Goal: Task Accomplishment & Management: Use online tool/utility

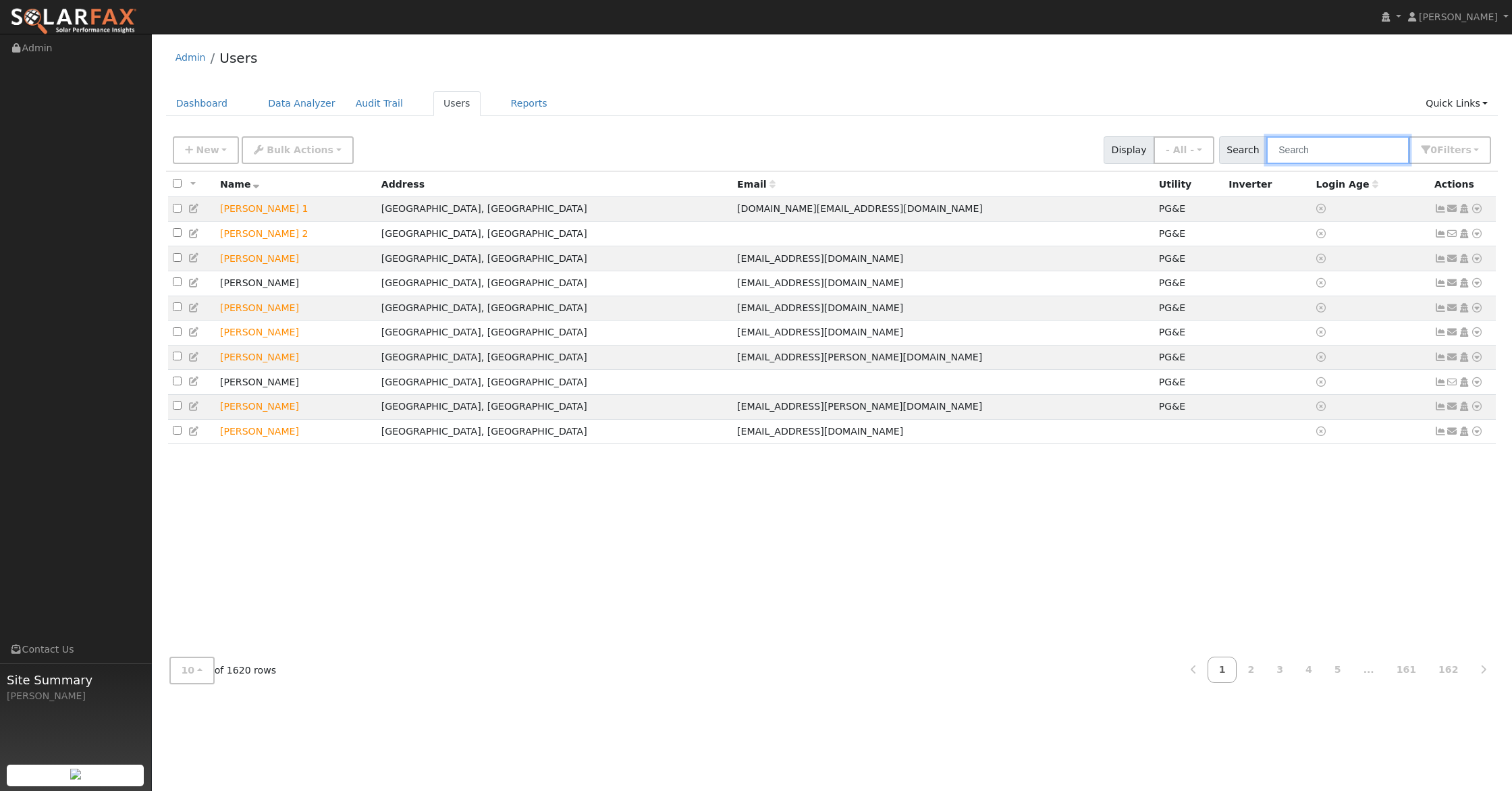
click at [1324, 151] on input "text" at bounding box center [1338, 150] width 143 height 28
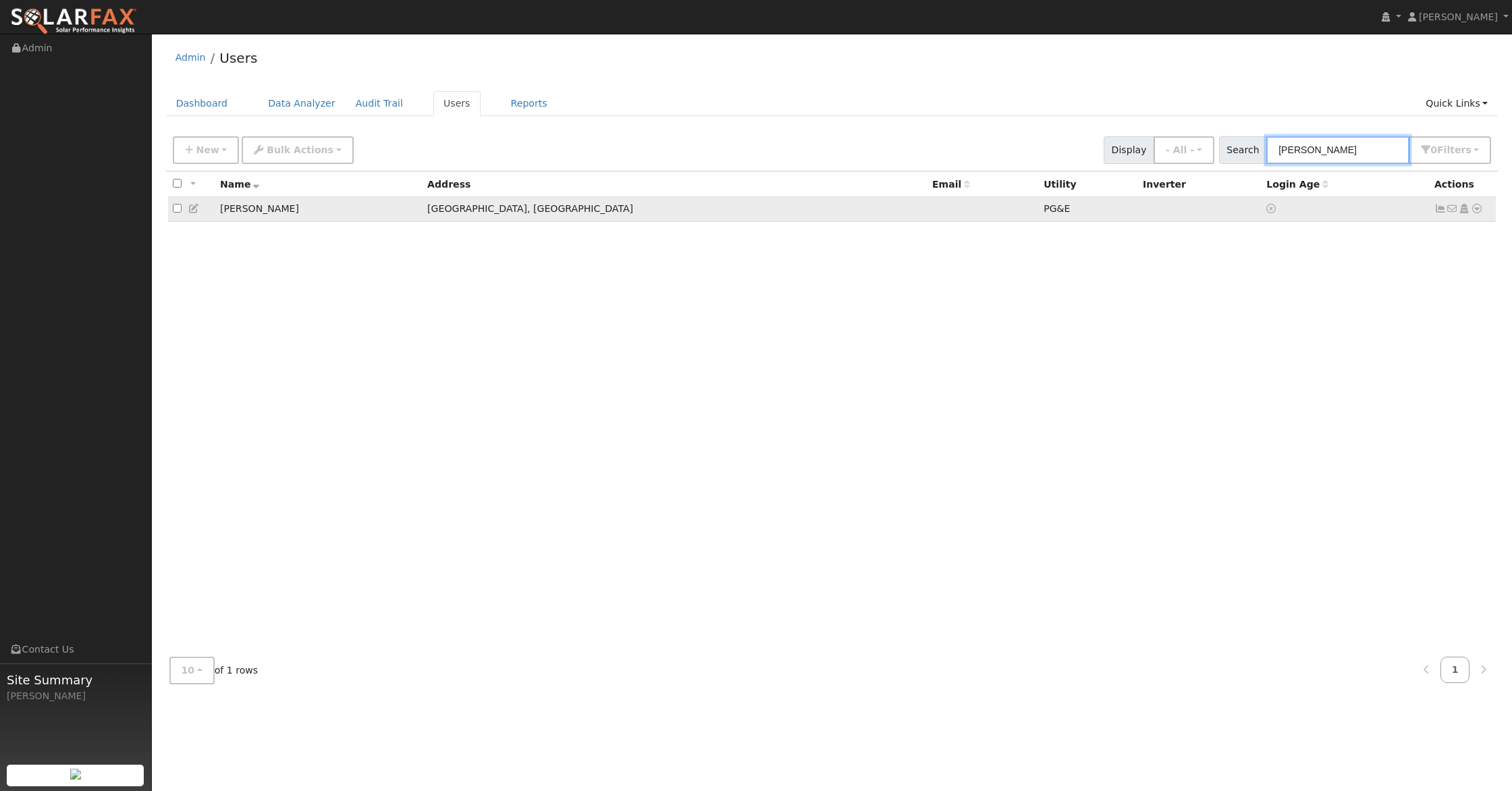
type input "HEidi"
click at [1474, 210] on icon at bounding box center [1477, 208] width 13 height 10
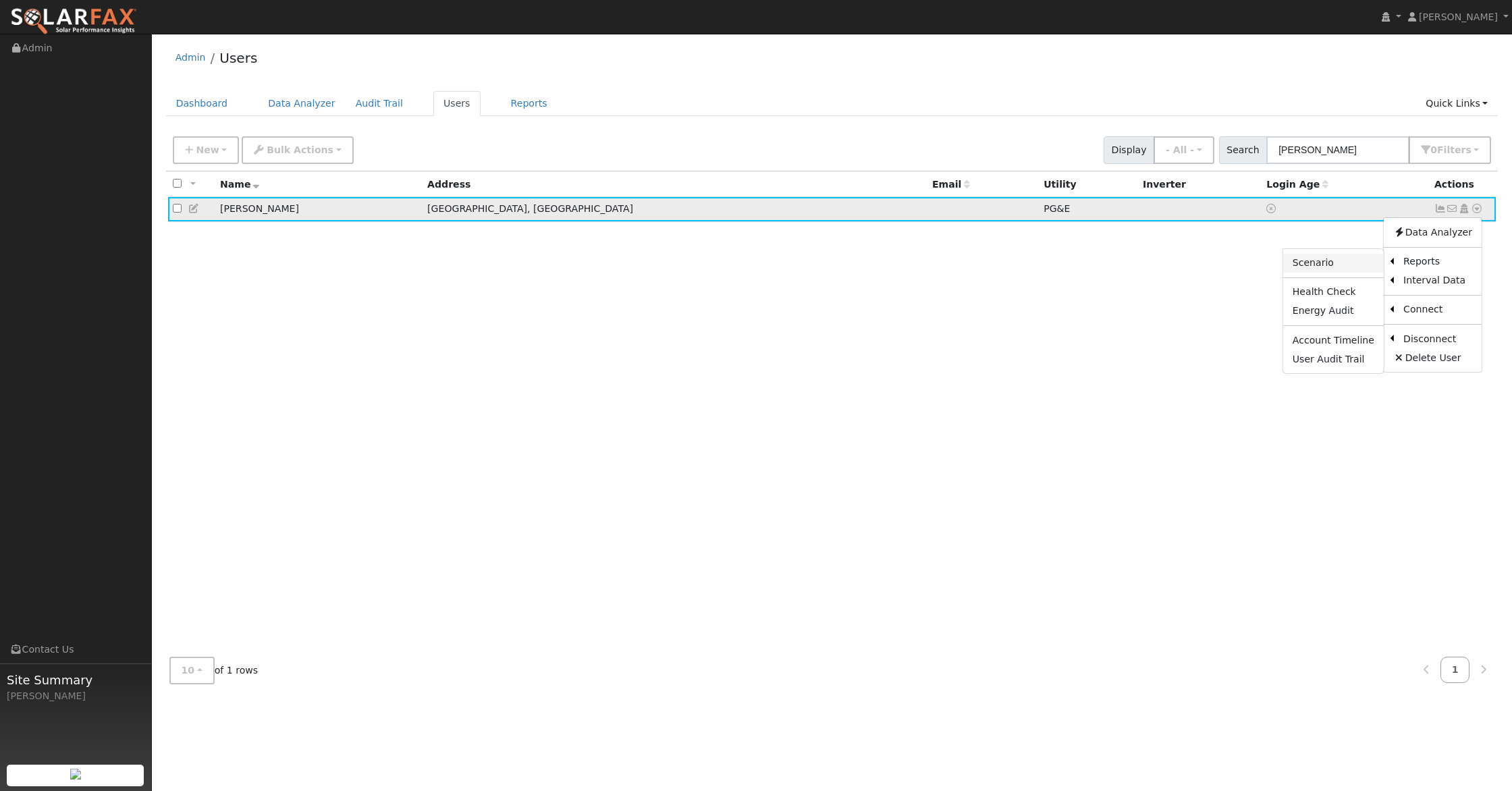
click at [1324, 260] on link "Scenario" at bounding box center [1333, 263] width 101 height 19
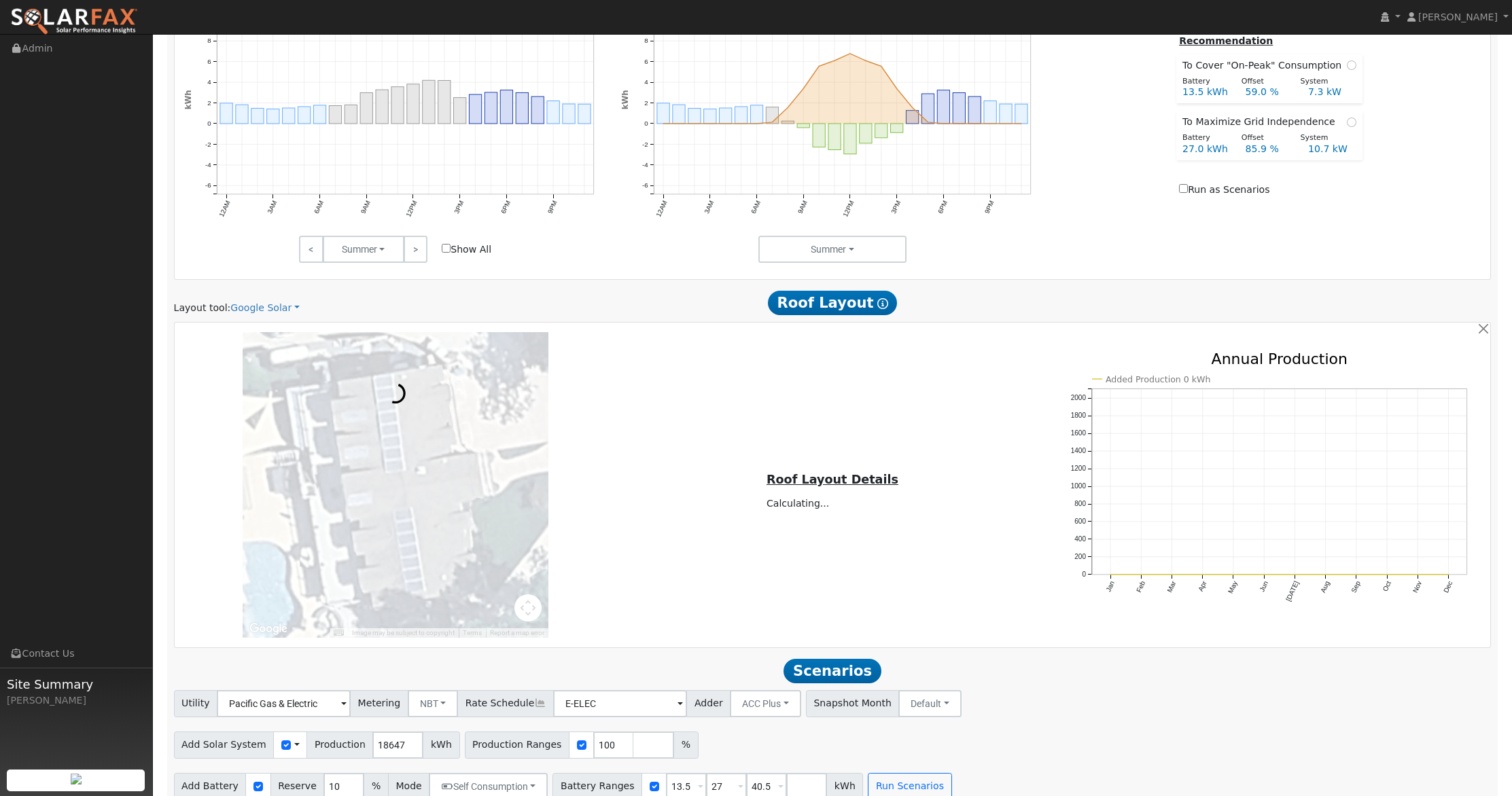
scroll to position [684, 0]
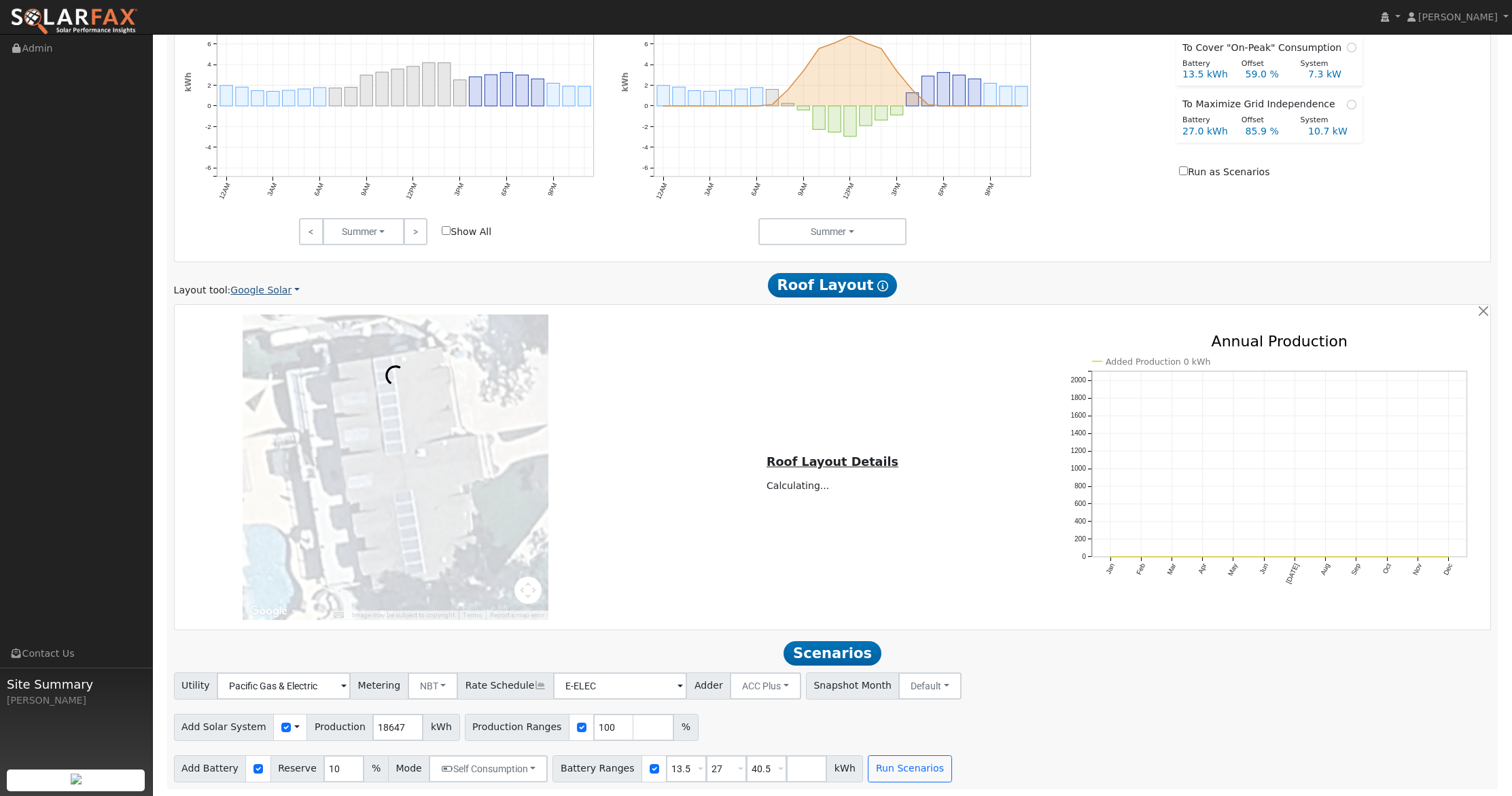
click at [257, 289] on link "Google Solar" at bounding box center [265, 290] width 70 height 14
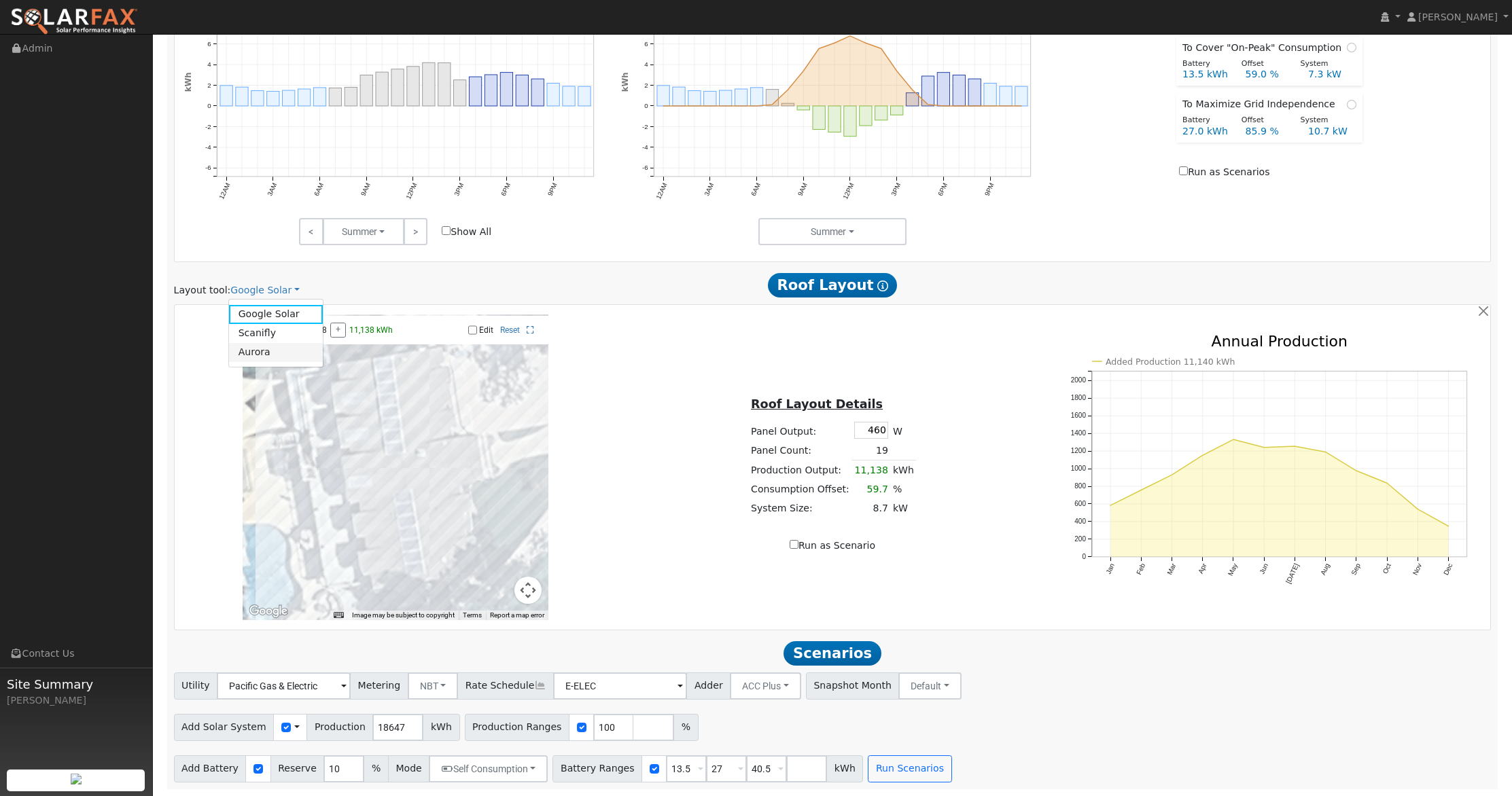
click at [261, 354] on link "Aurora" at bounding box center [276, 353] width 95 height 19
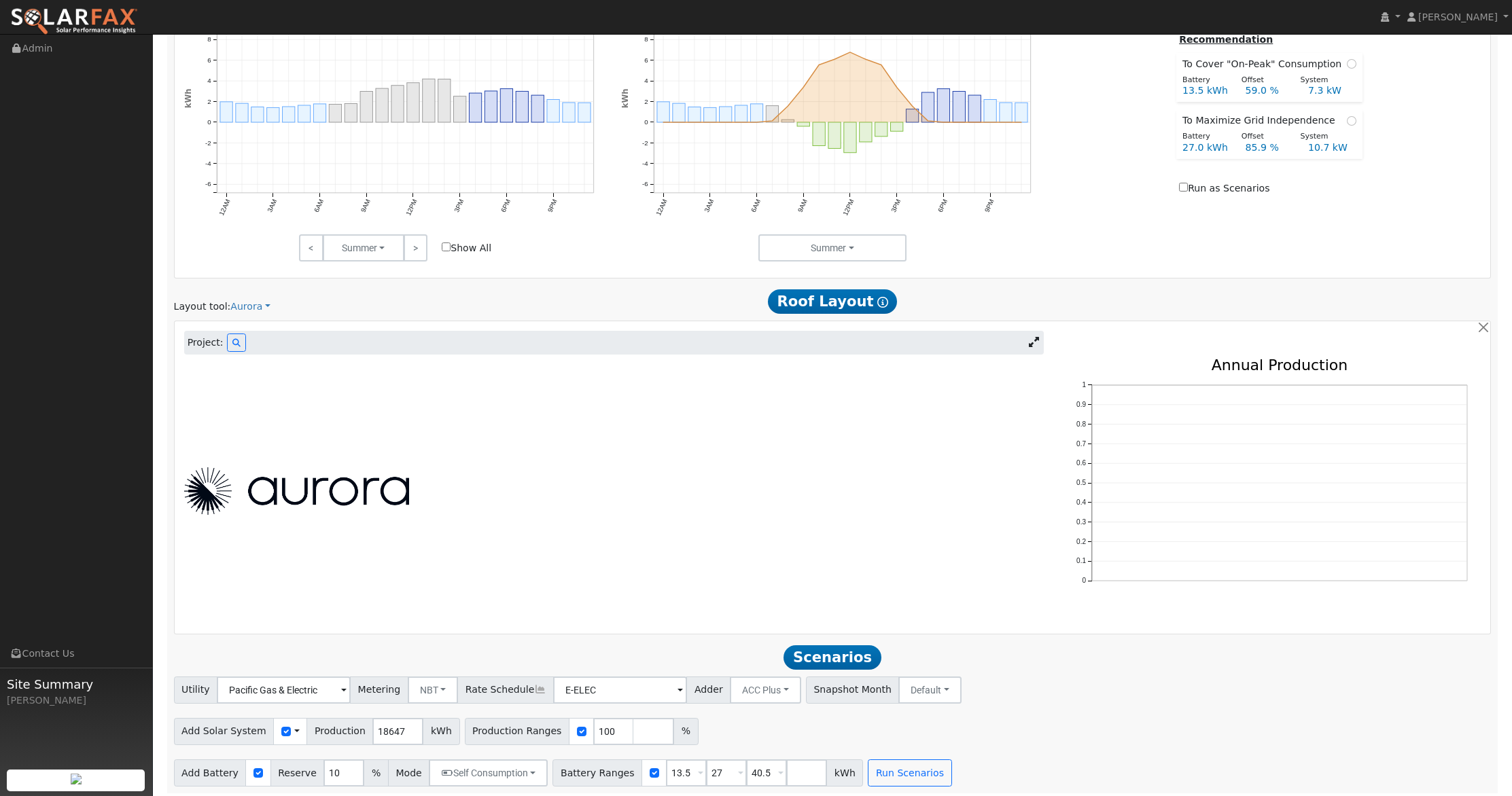
scroll to position [670, 0]
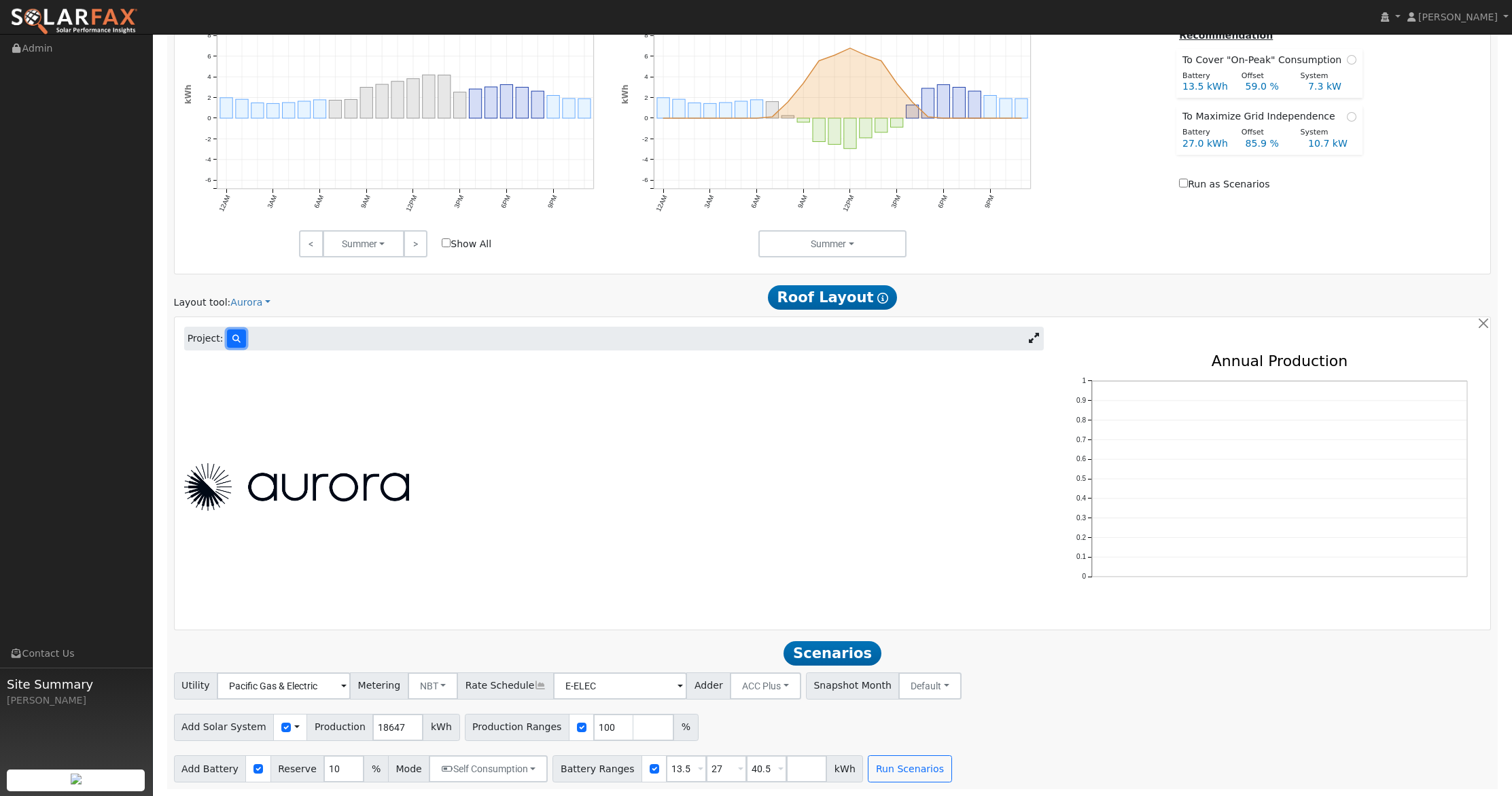
click at [232, 331] on button at bounding box center [237, 338] width 19 height 18
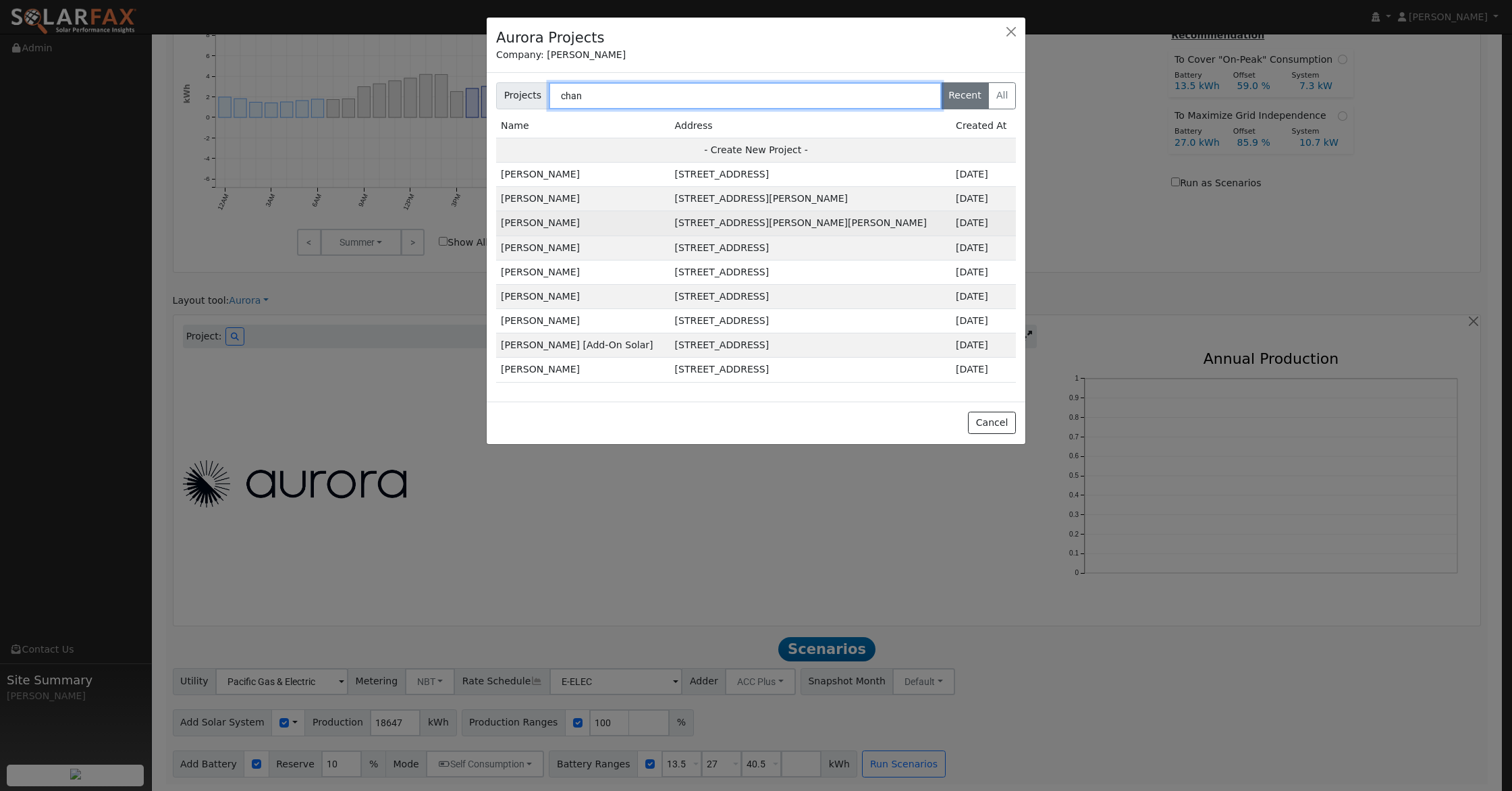
type input "chan"
click at [698, 218] on td "4072 Cameron Rd, Cameron Park, CA 95682, USA" at bounding box center [811, 223] width 282 height 24
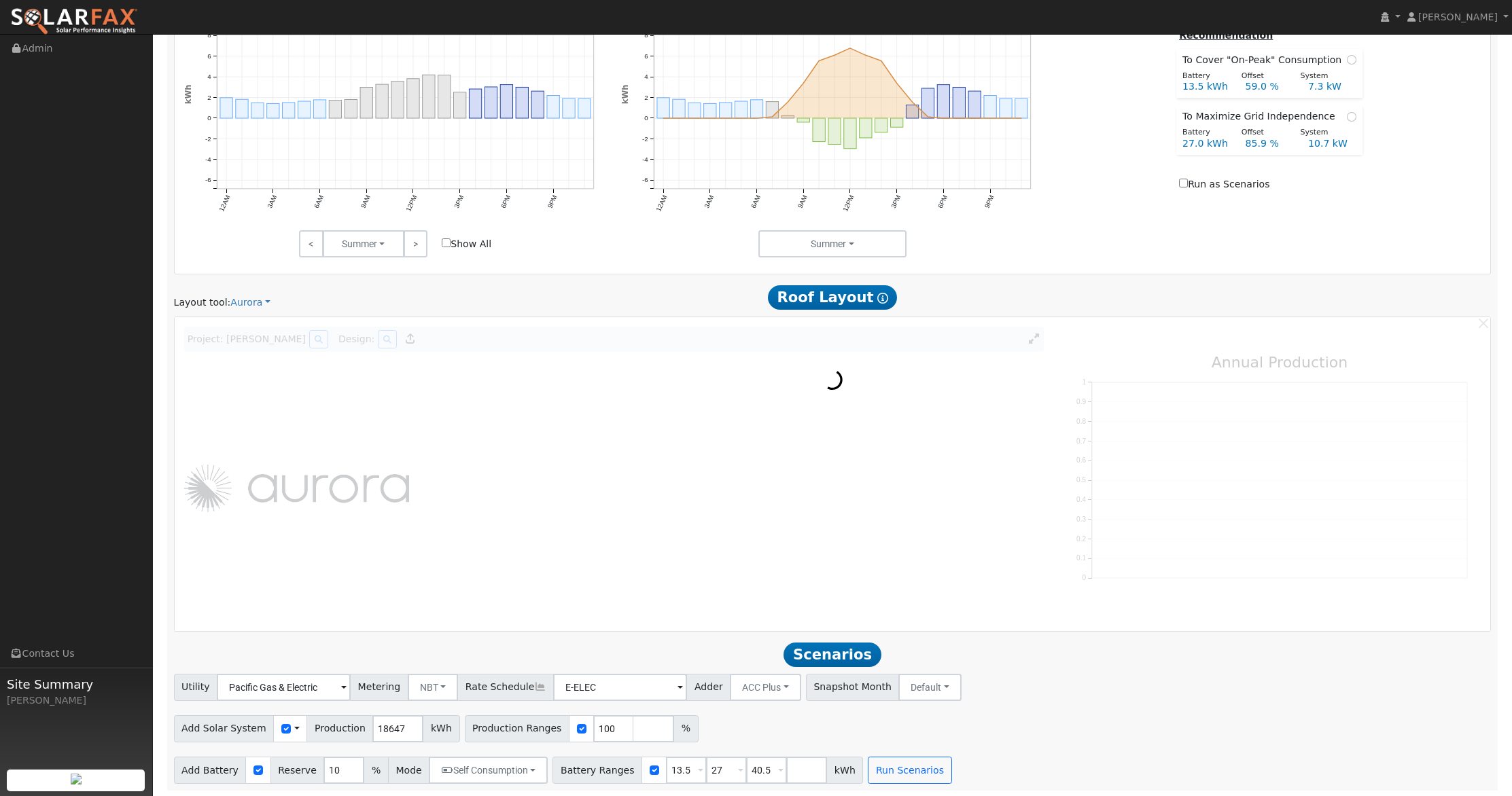
scroll to position [672, 0]
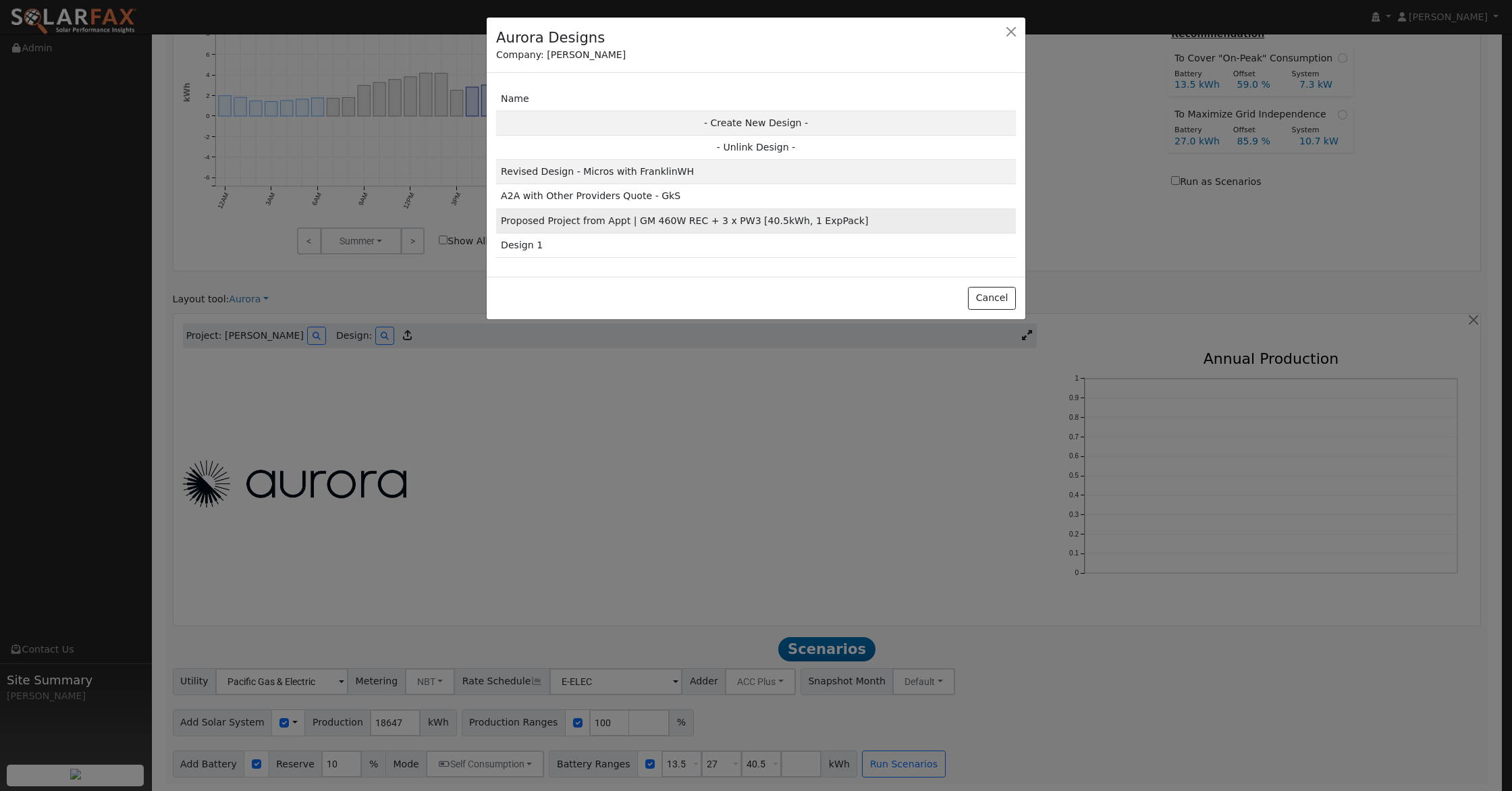
click at [679, 218] on td "Proposed Project from Appt | GM 460W REC + 3 x PW3 [40.5kWh, 1 ExpPack]" at bounding box center [756, 221] width 520 height 24
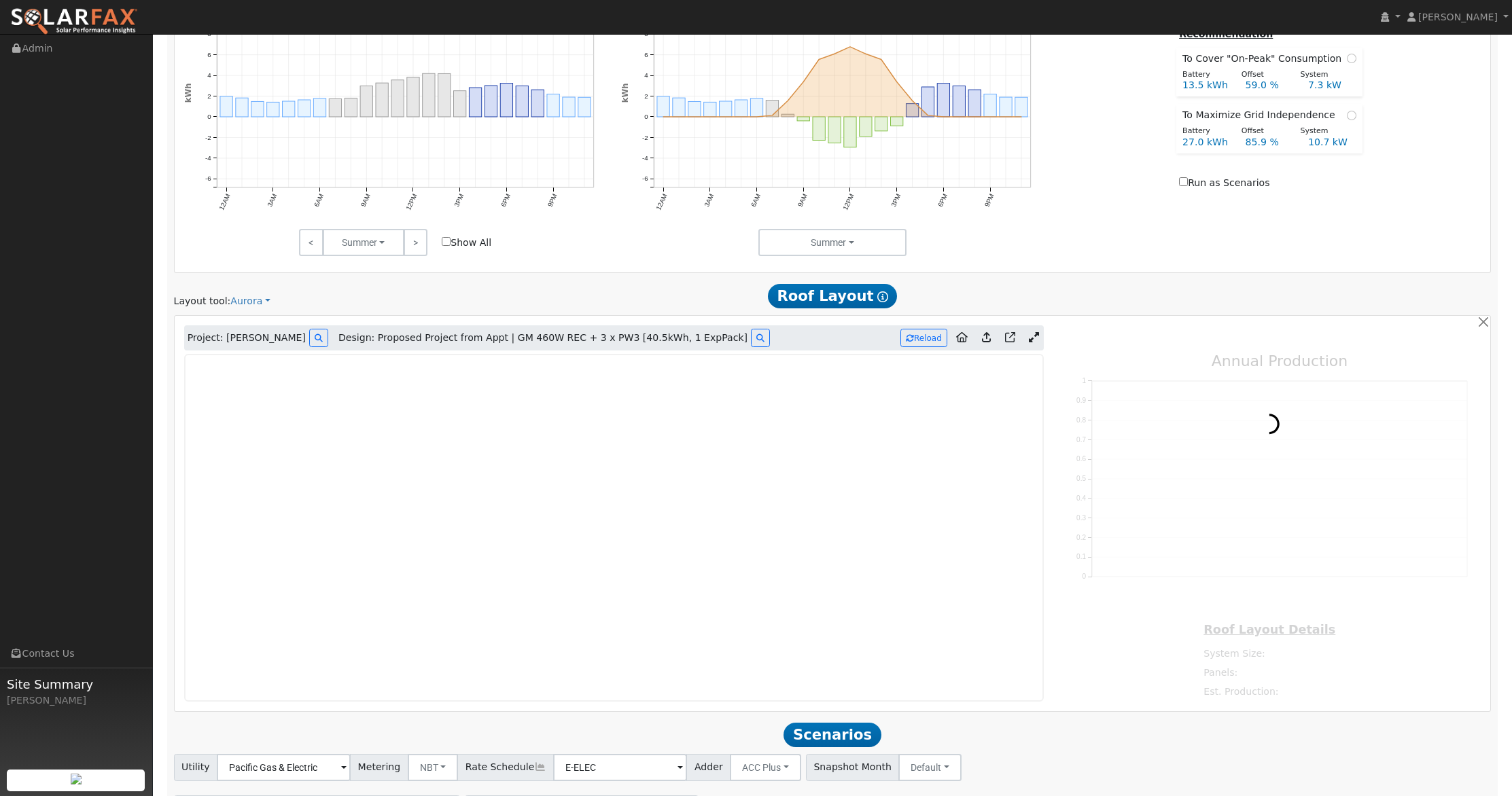
type input "26663"
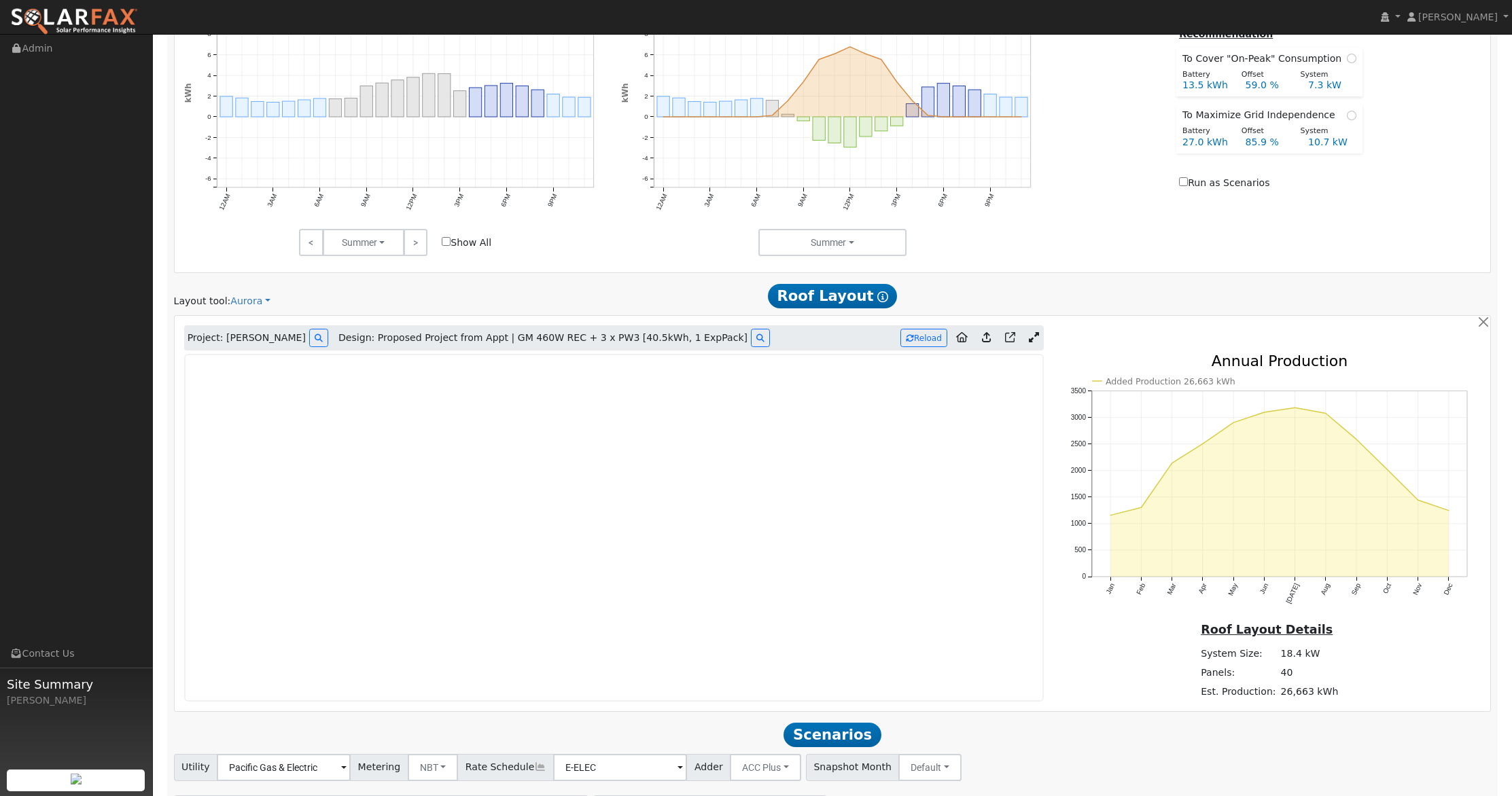
click at [984, 337] on icon at bounding box center [987, 337] width 9 height 10
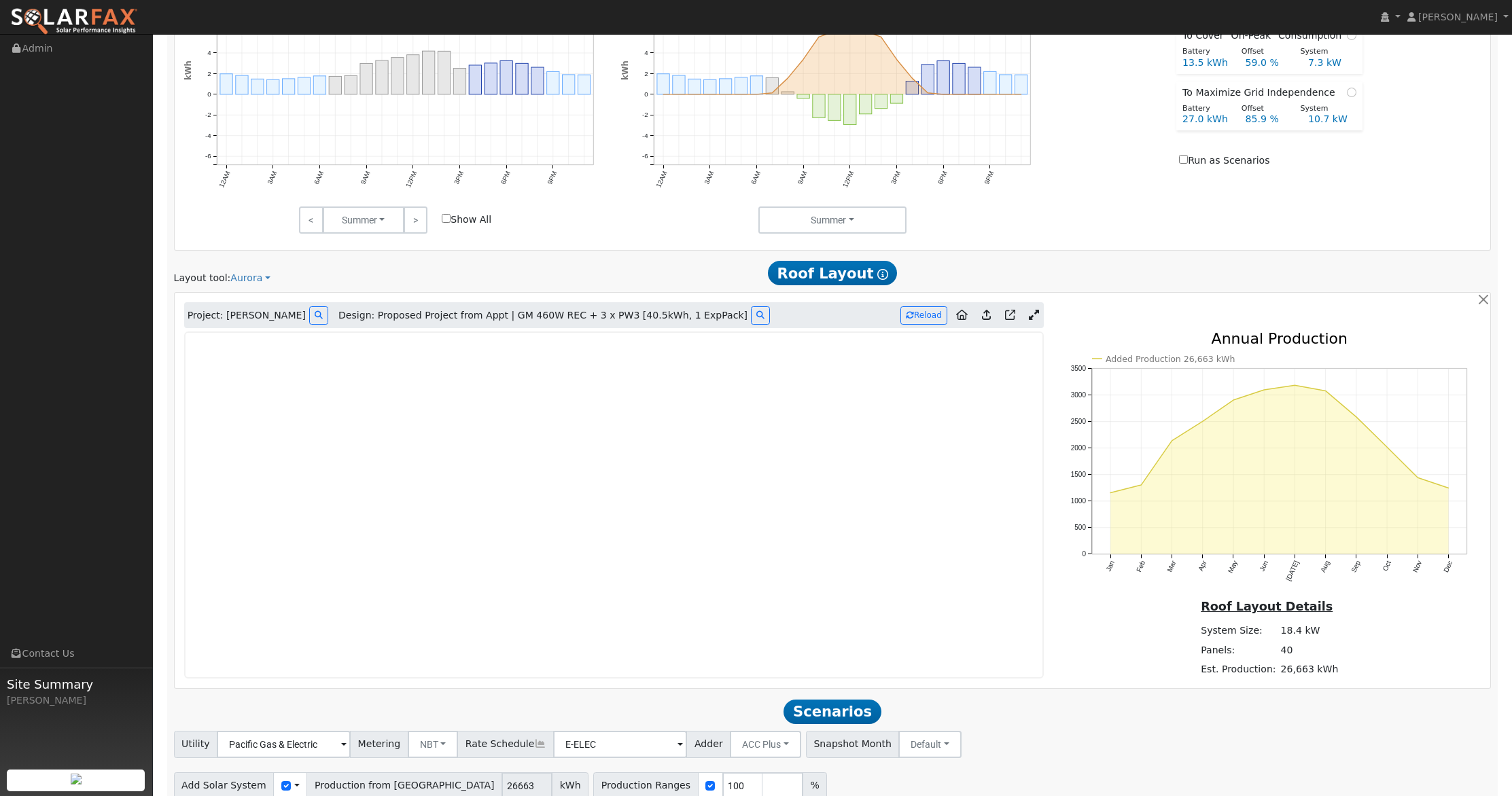
scroll to position [650, 0]
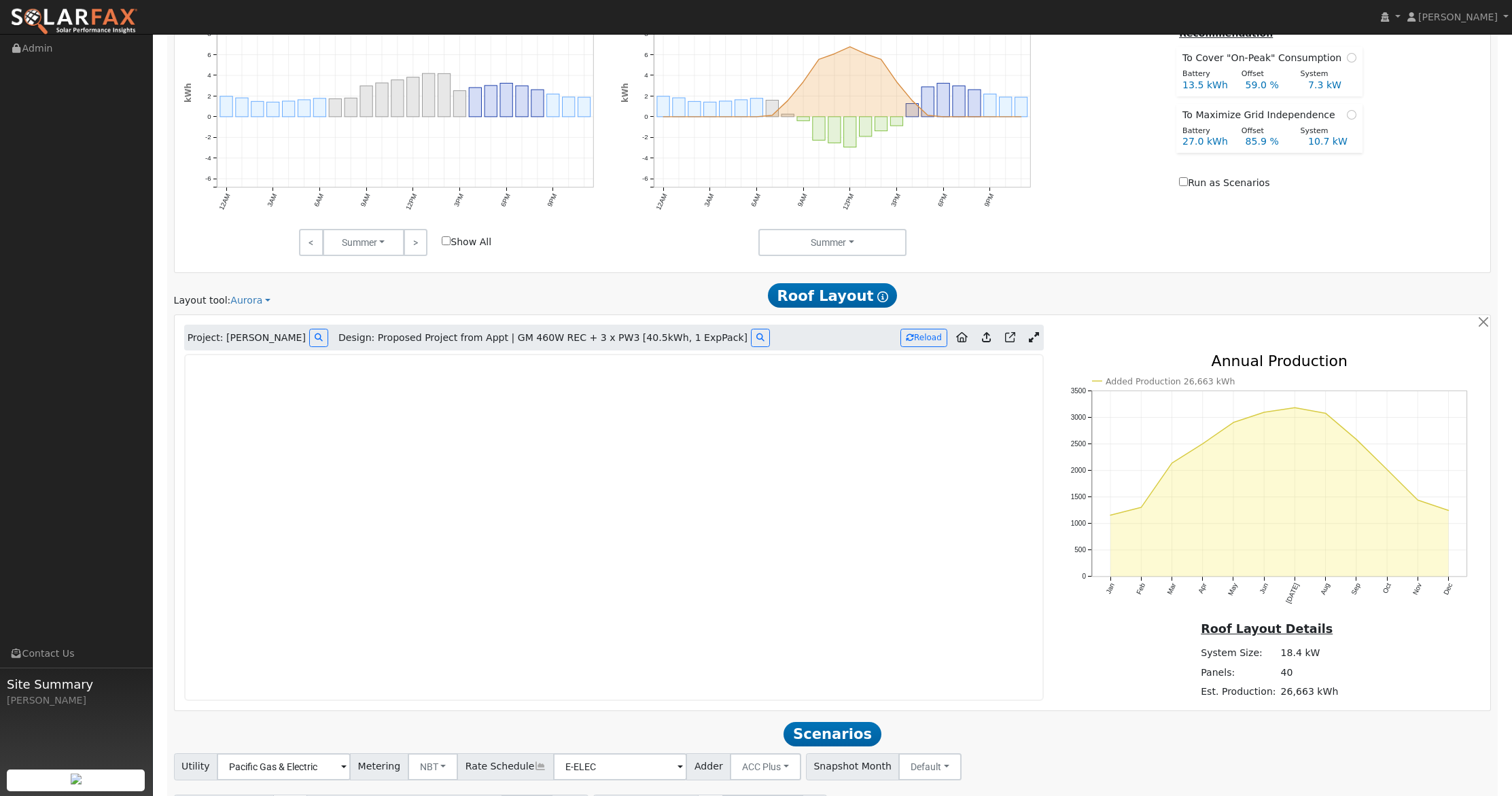
click at [986, 337] on icon at bounding box center [987, 337] width 9 height 10
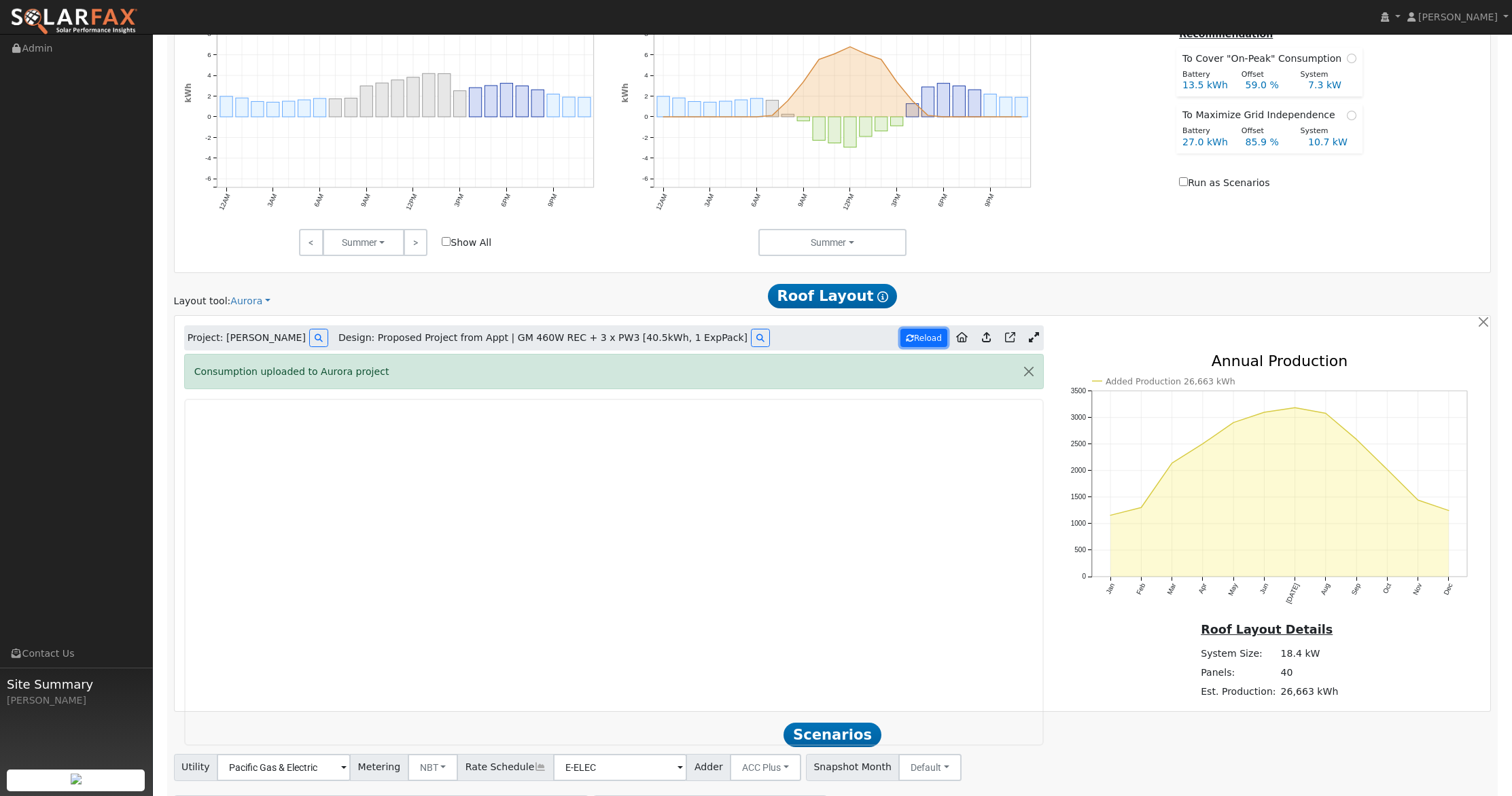
click at [926, 339] on button "Reload" at bounding box center [923, 337] width 47 height 18
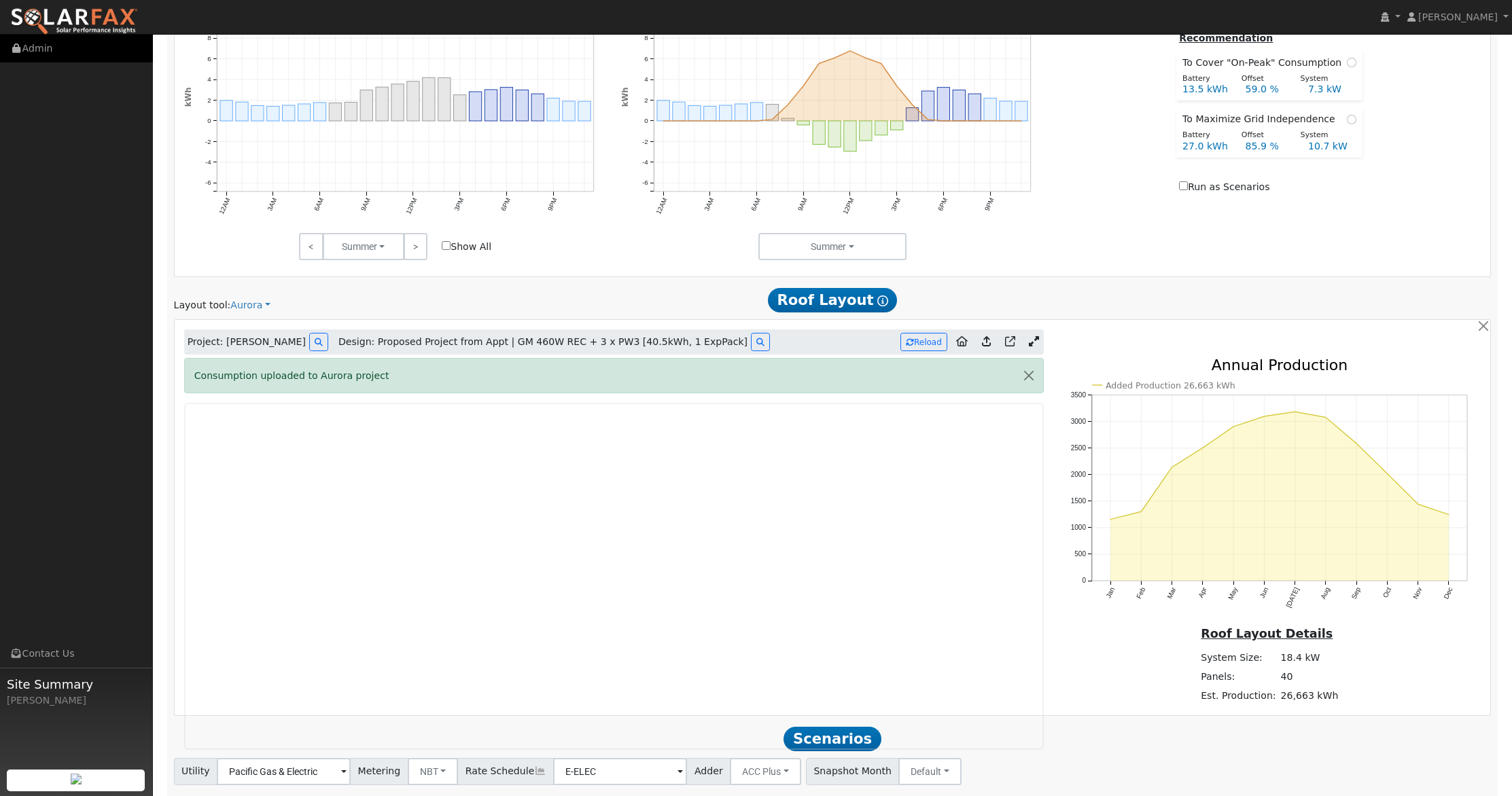
scroll to position [753, 0]
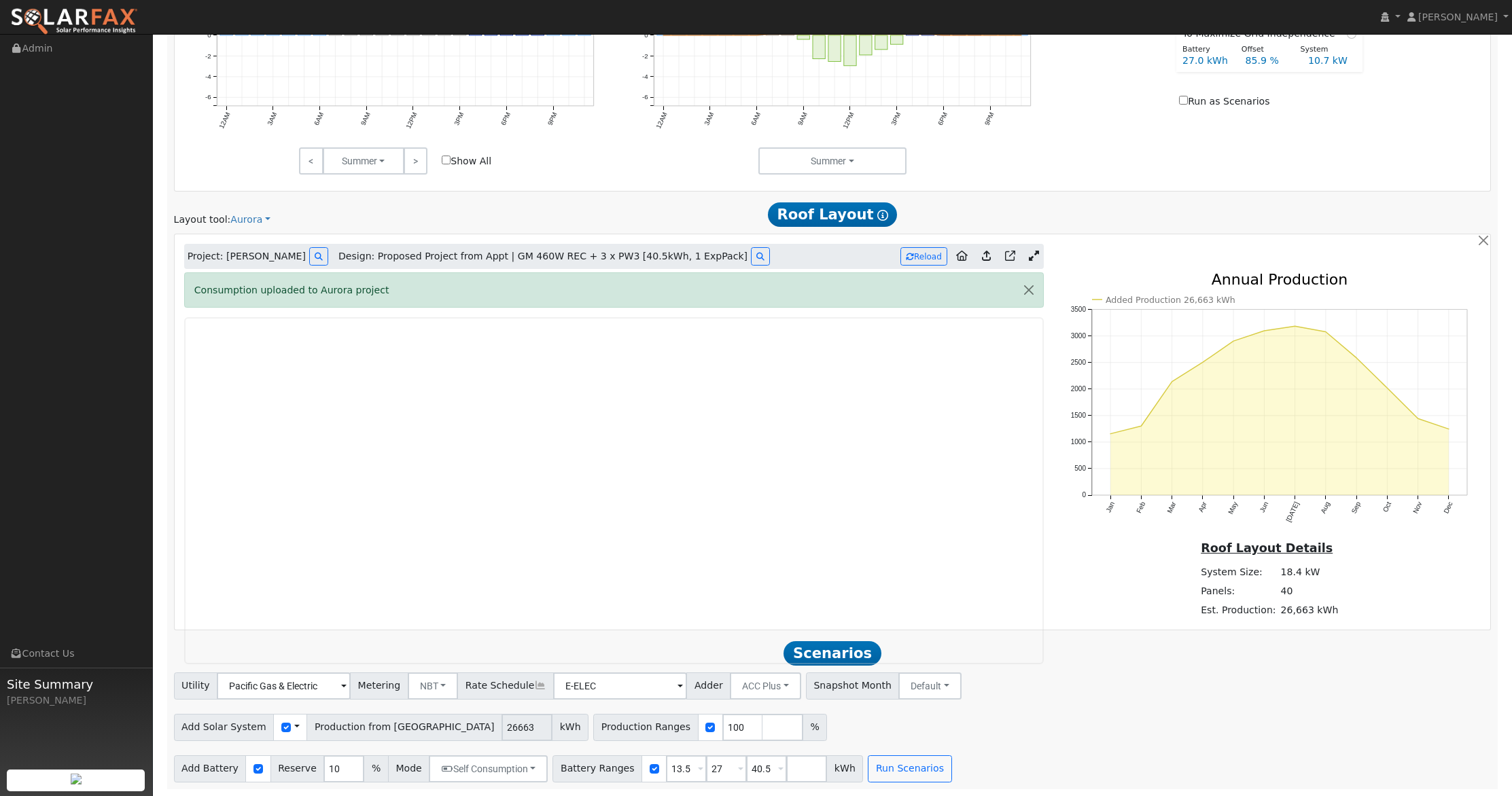
click at [1032, 253] on icon at bounding box center [1034, 256] width 10 height 10
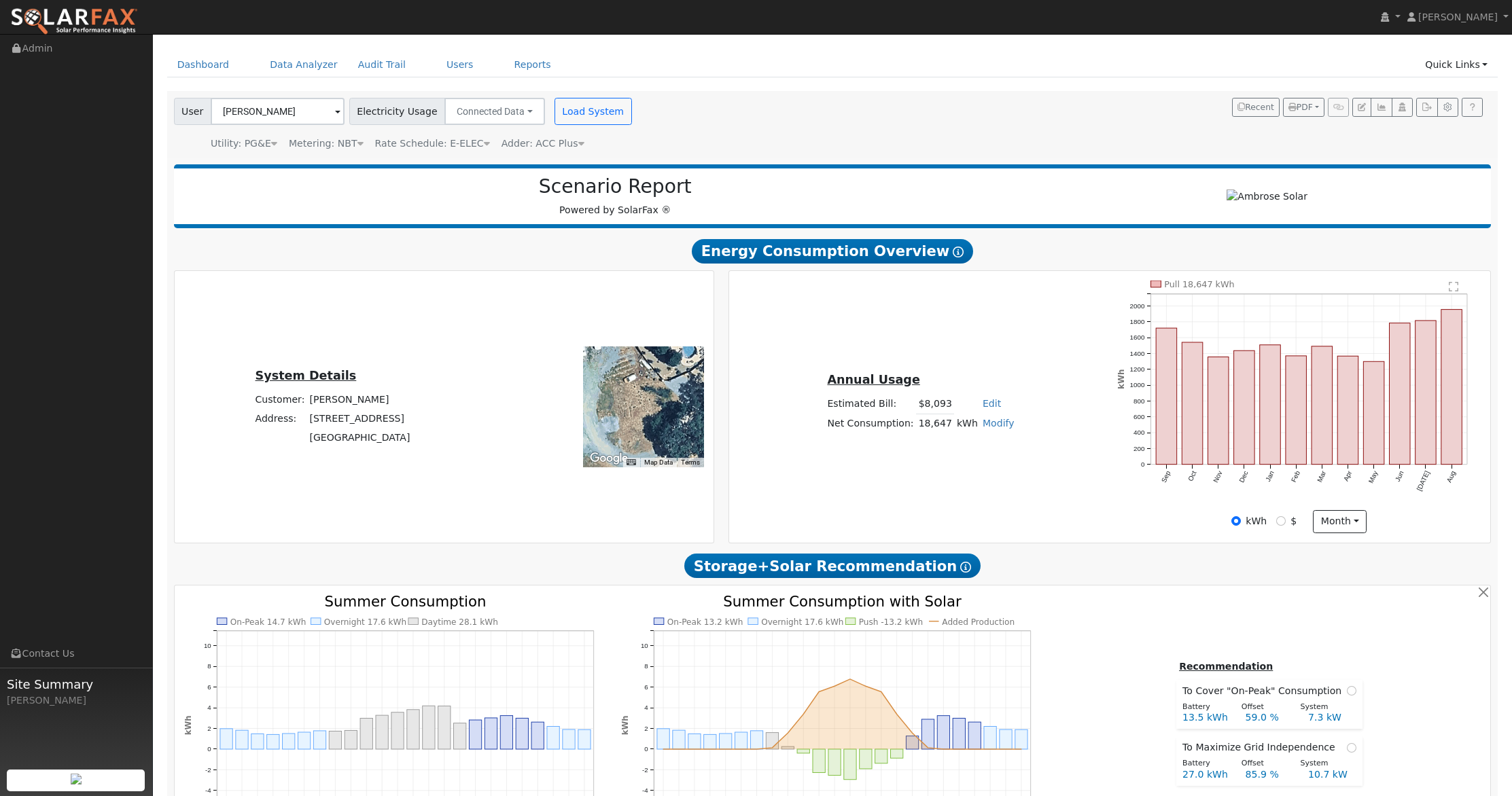
scroll to position [0, 0]
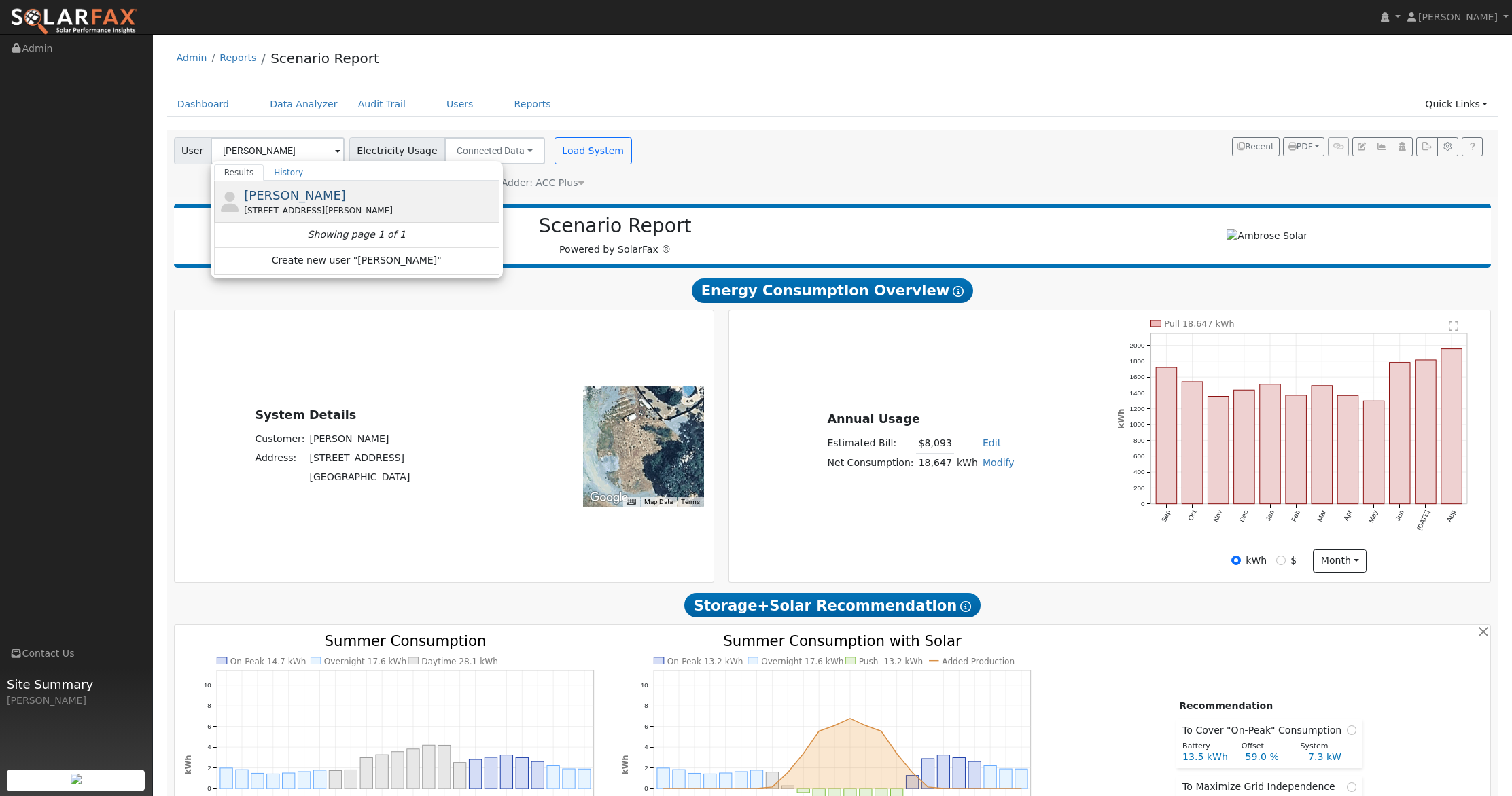
click at [292, 195] on span "Andrea Miller" at bounding box center [295, 195] width 102 height 14
type input "Andrea Miller"
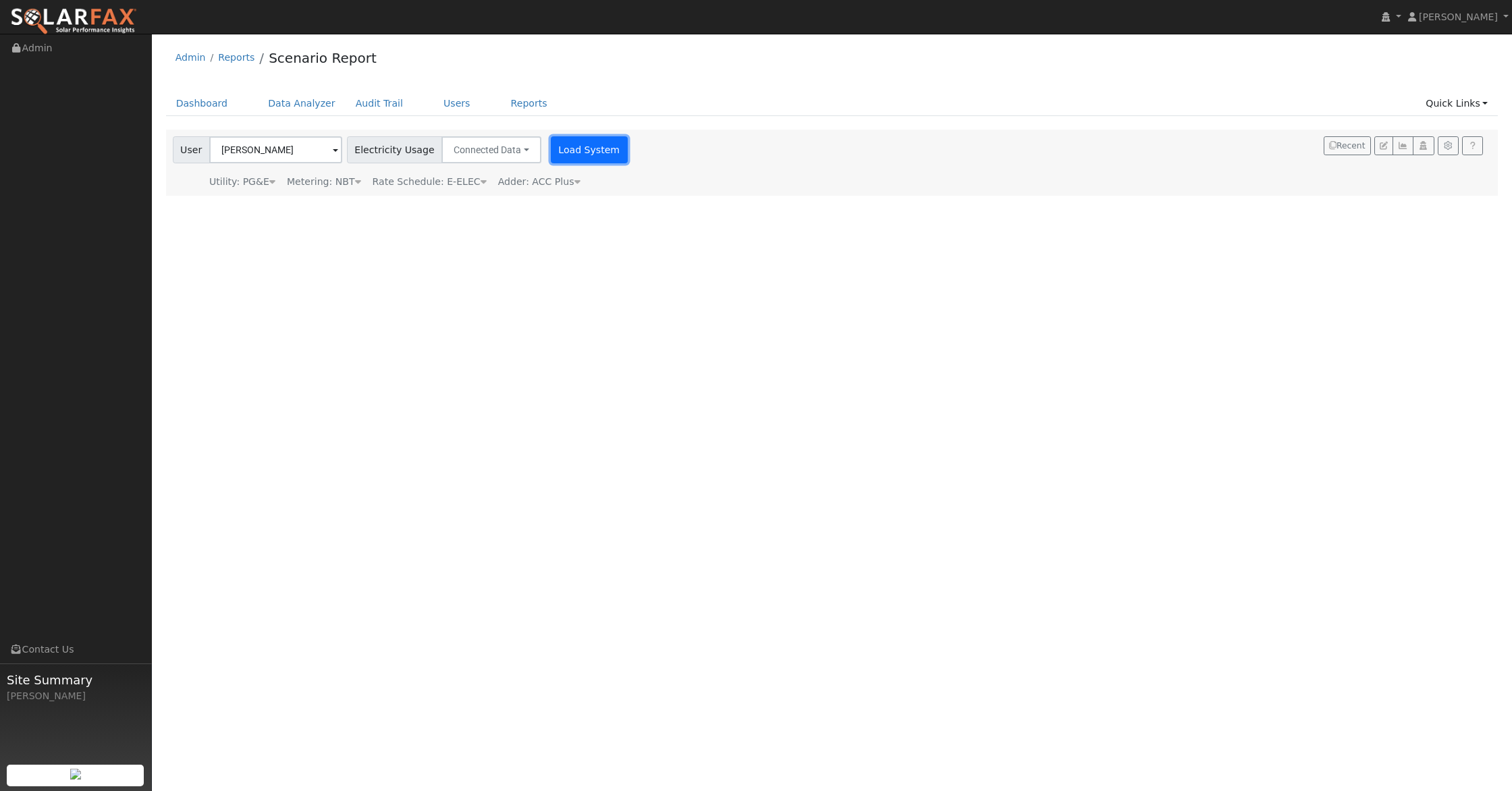
click at [577, 152] on button "Load System" at bounding box center [589, 149] width 77 height 27
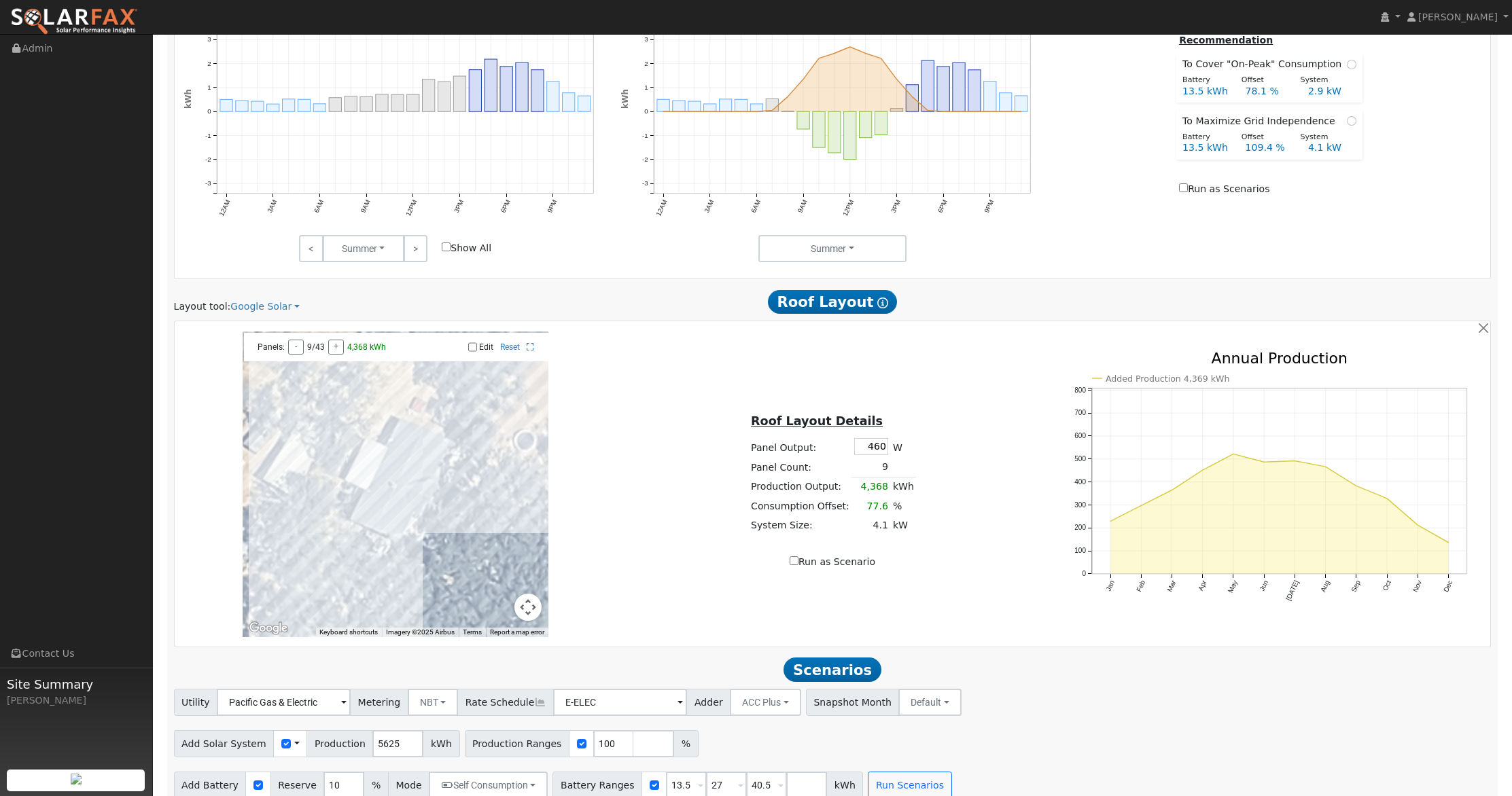
scroll to position [748, 0]
click at [244, 308] on link "Google Solar" at bounding box center [265, 309] width 70 height 14
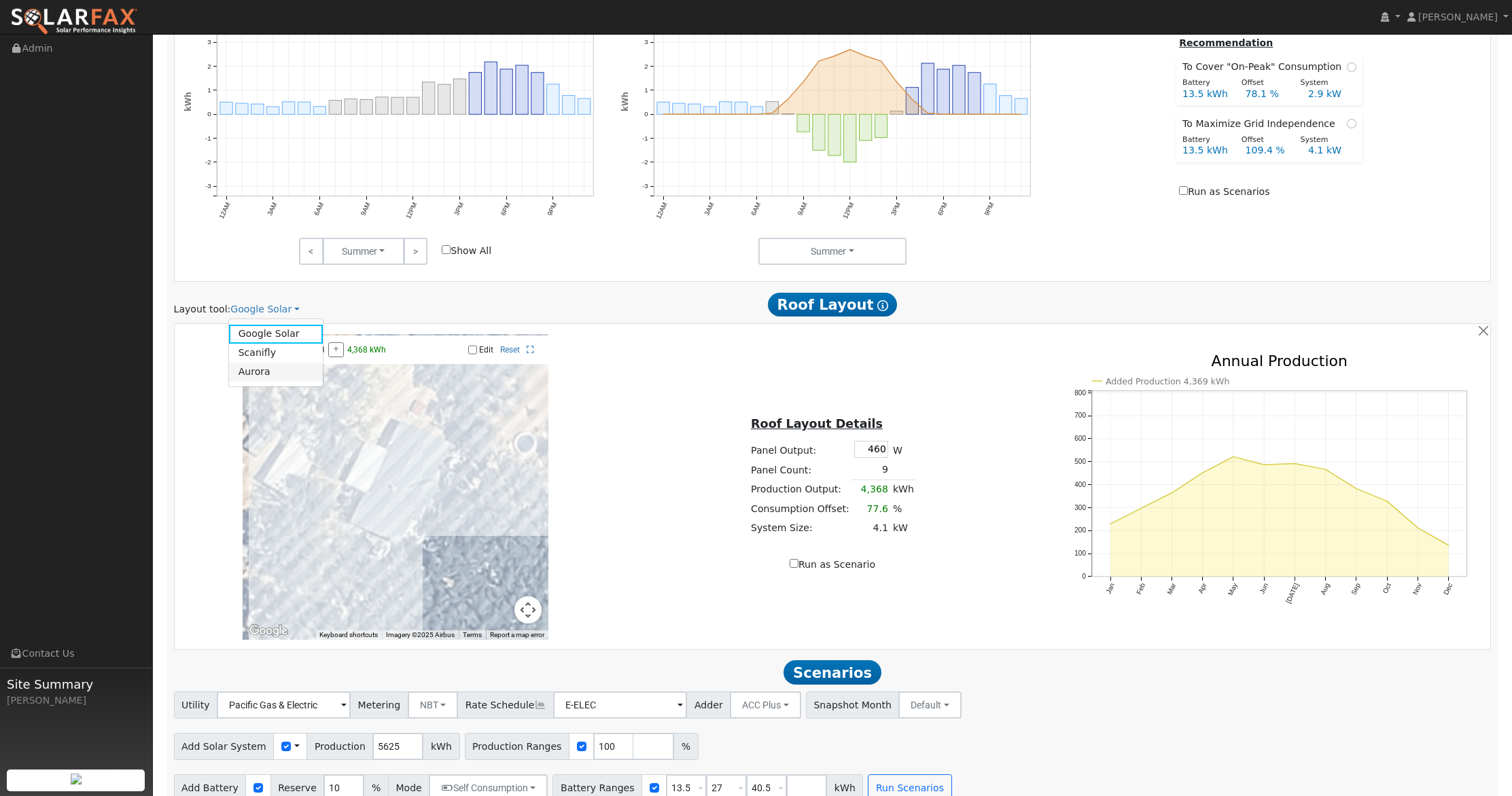
click at [253, 374] on link "Aurora" at bounding box center [276, 372] width 95 height 19
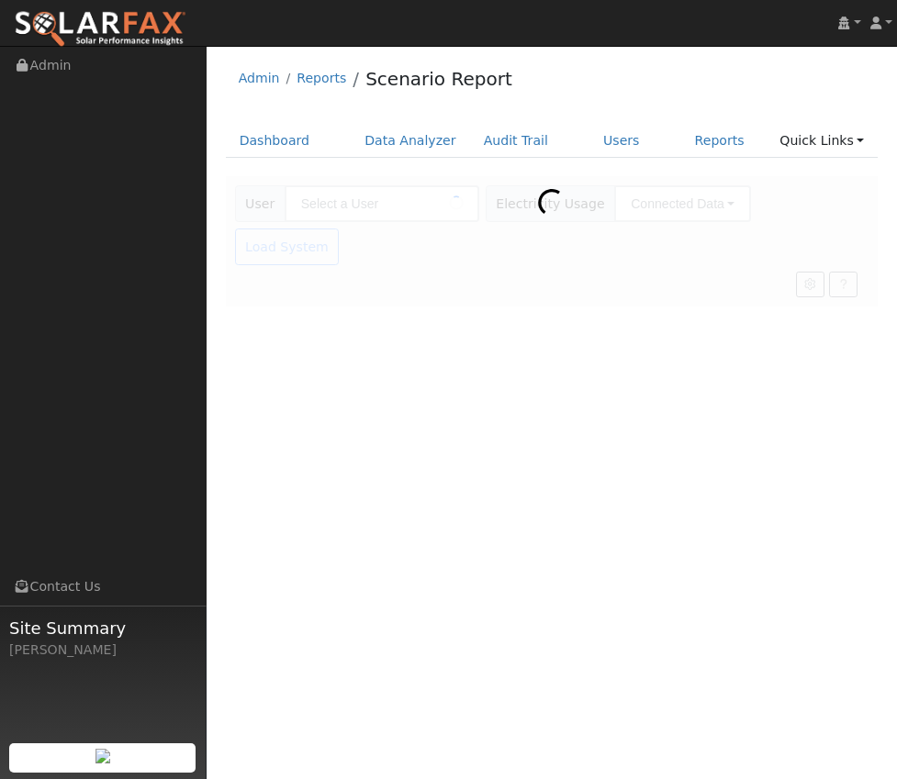
type input "[PERSON_NAME]"
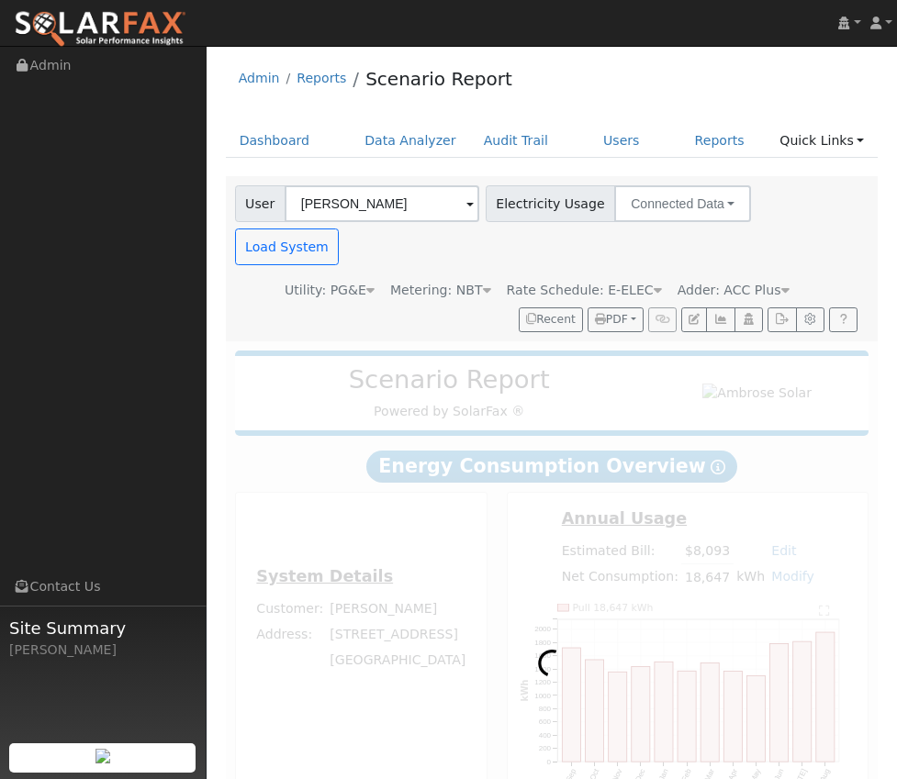
type input "26663"
